Goal: Information Seeking & Learning: Learn about a topic

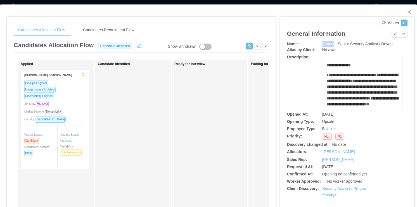
drag, startPoint x: 319, startPoint y: 44, endPoint x: 331, endPoint y: 44, distance: 12.0
click at [331, 44] on div "Name: Kenect - Senior Security Analyst / Devops" at bounding box center [347, 44] width 120 height 6
copy div "Kenect"
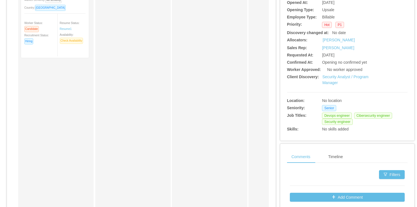
scroll to position [134, 0]
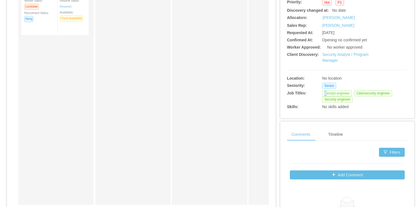
click at [324, 94] on span "Devops engineer" at bounding box center [337, 93] width 30 height 6
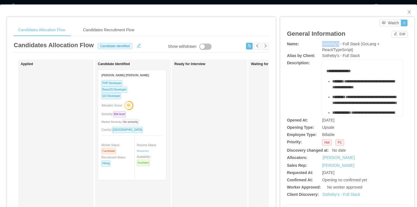
drag, startPoint x: 320, startPoint y: 44, endPoint x: 336, endPoint y: 44, distance: 15.9
click at [336, 44] on span "Sotheby's - Full Stack (GoLang + React/TypeScript)" at bounding box center [350, 47] width 57 height 10
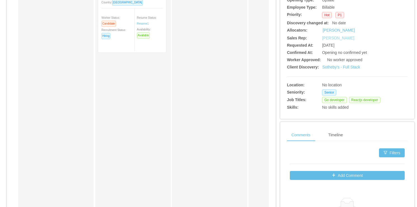
scroll to position [134, 0]
